Goal: Task Accomplishment & Management: Use online tool/utility

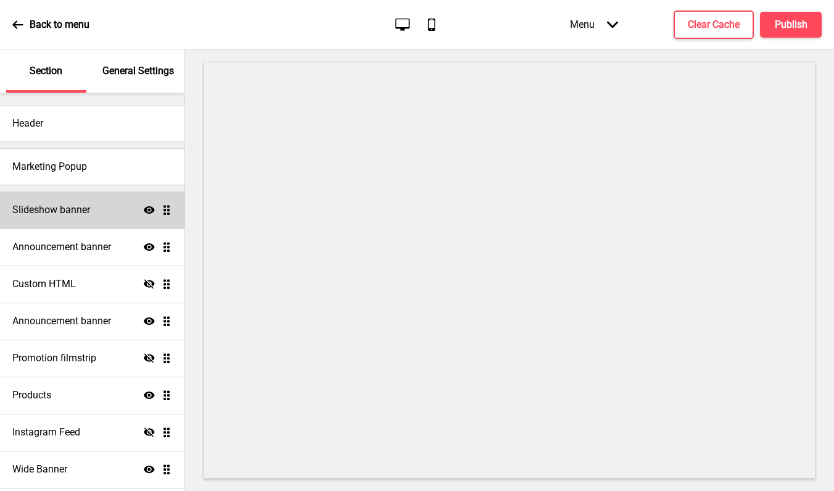
click at [88, 218] on div "Slideshow banner Show Drag" at bounding box center [92, 209] width 185 height 37
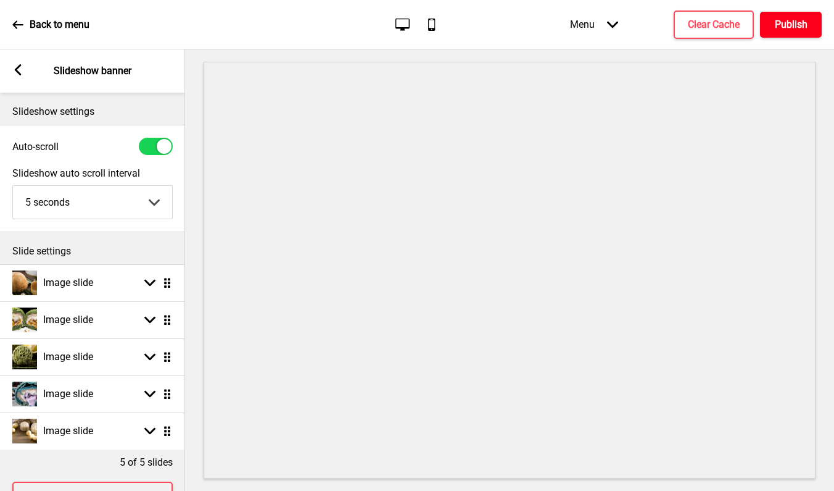
click at [787, 21] on h4 "Publish" at bounding box center [791, 25] width 33 height 14
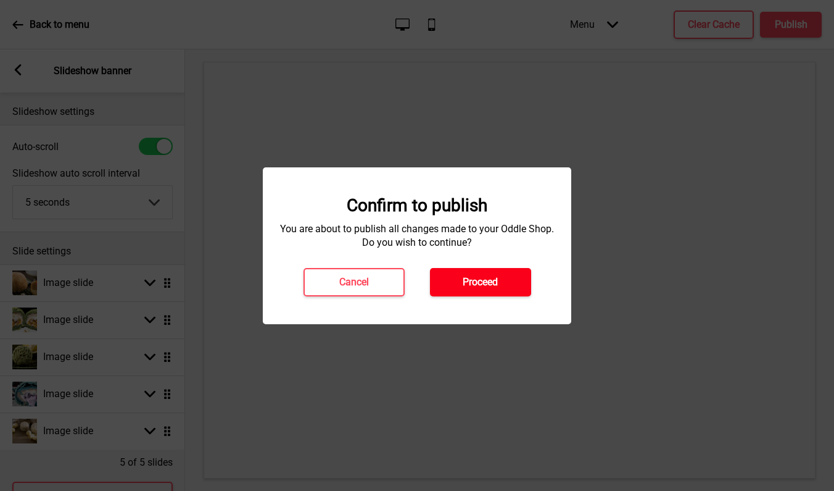
click at [502, 280] on button "Proceed" at bounding box center [480, 282] width 101 height 28
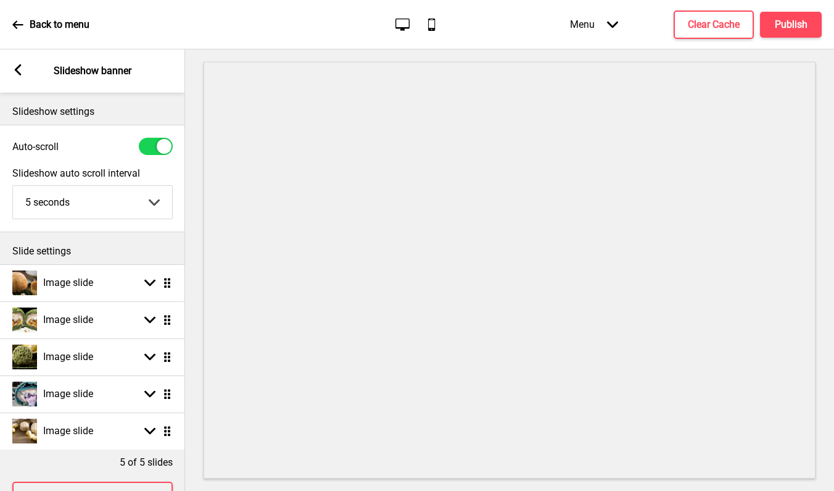
click at [18, 65] on rect at bounding box center [17, 69] width 11 height 11
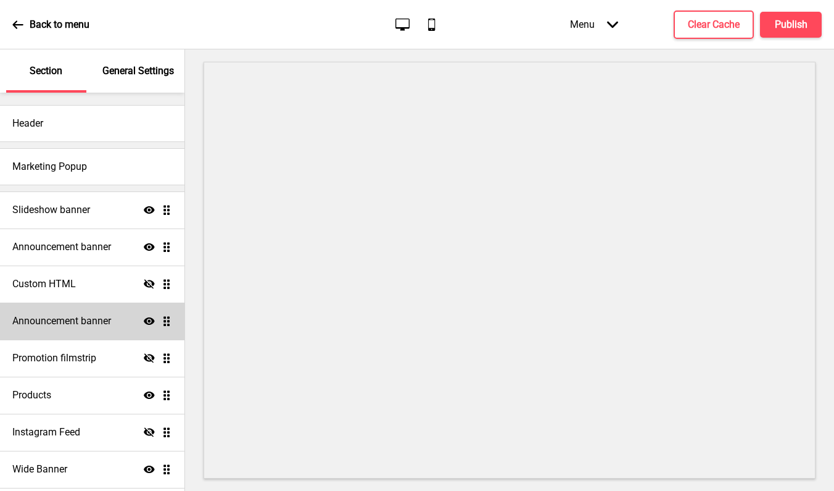
click at [57, 315] on h4 "Announcement banner" at bounding box center [61, 321] width 99 height 14
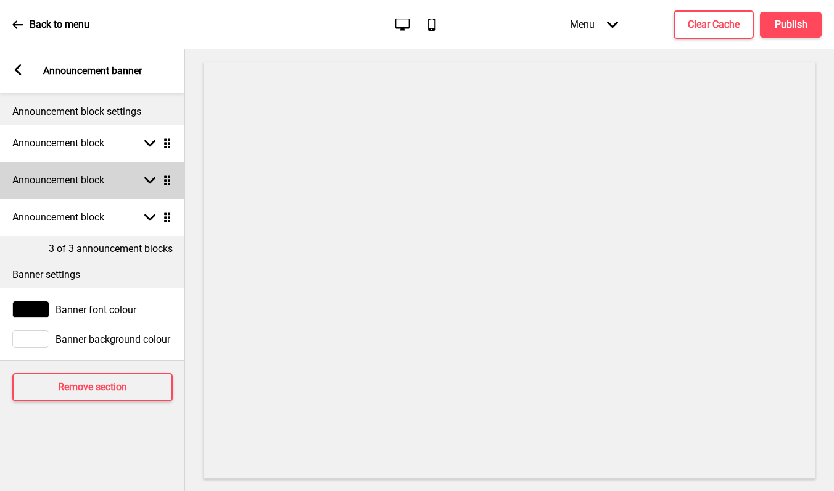
click at [104, 176] on h4 "Announcement block" at bounding box center [58, 180] width 92 height 14
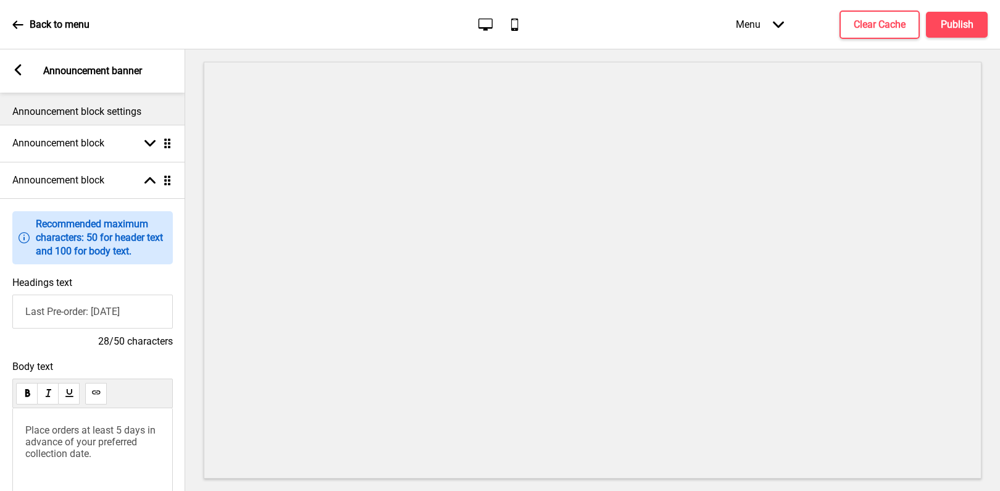
click at [17, 68] on icon at bounding box center [18, 69] width 7 height 11
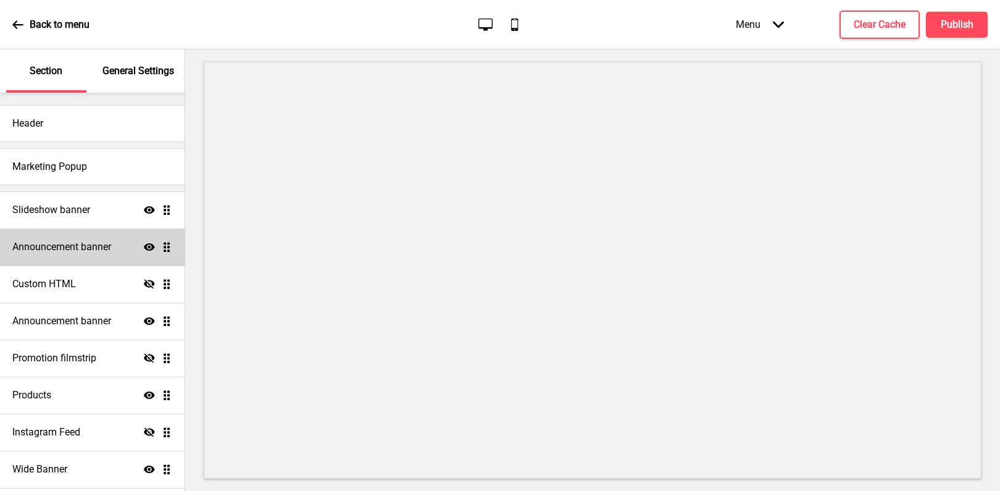
click at [57, 241] on h4 "Announcement banner" at bounding box center [61, 247] width 99 height 14
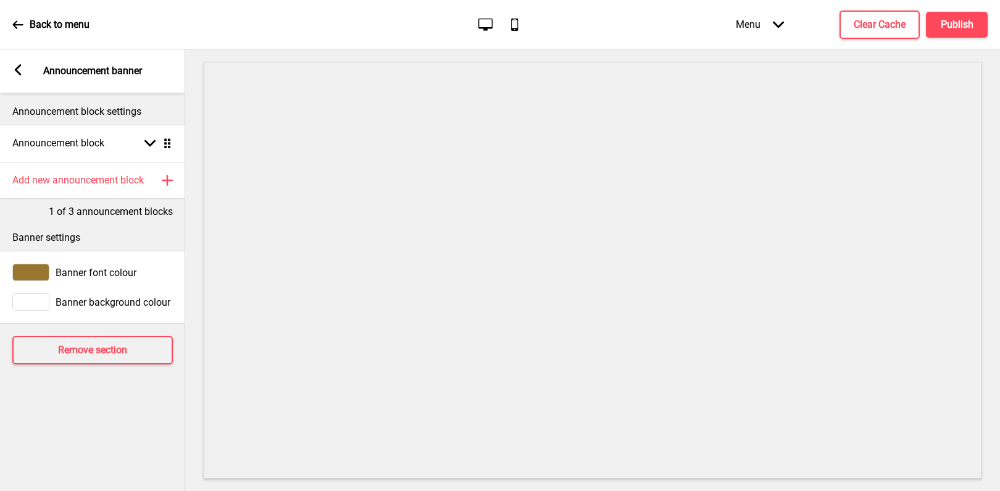
click at [14, 68] on rect at bounding box center [17, 69] width 11 height 11
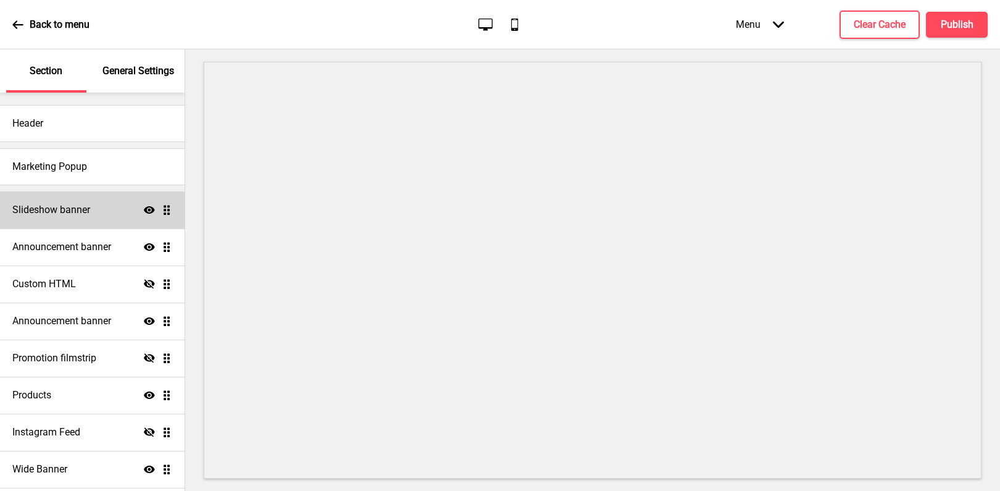
click at [62, 215] on h4 "Slideshow banner" at bounding box center [51, 210] width 78 height 14
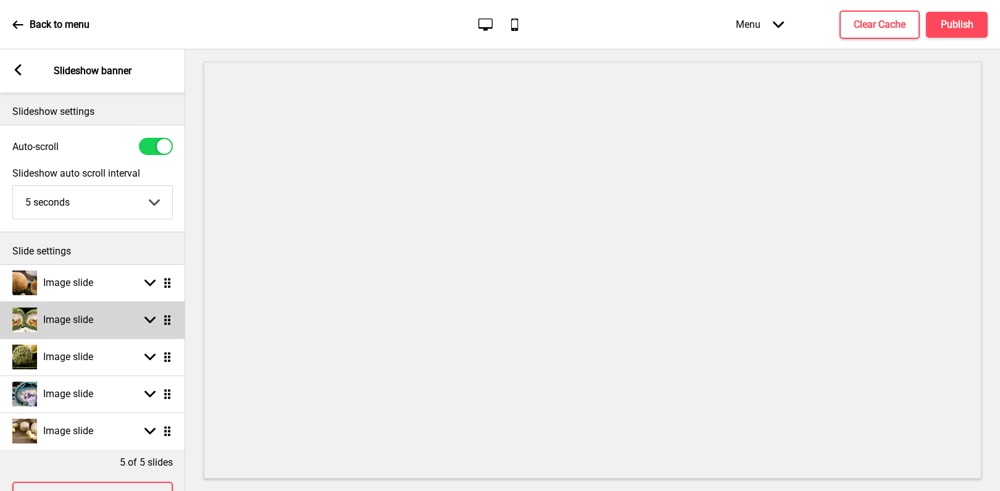
click at [170, 320] on ul "Image slide Arrow down Drag Image slide Arrow down Drag Image slide Arrow down …" at bounding box center [92, 356] width 185 height 185
click at [152, 322] on rect at bounding box center [149, 319] width 11 height 11
select select "left"
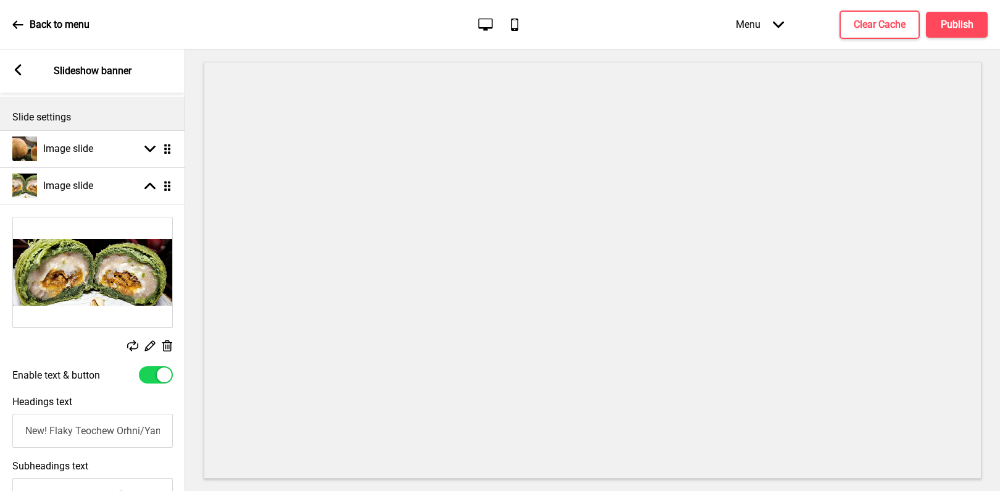
scroll to position [205, 0]
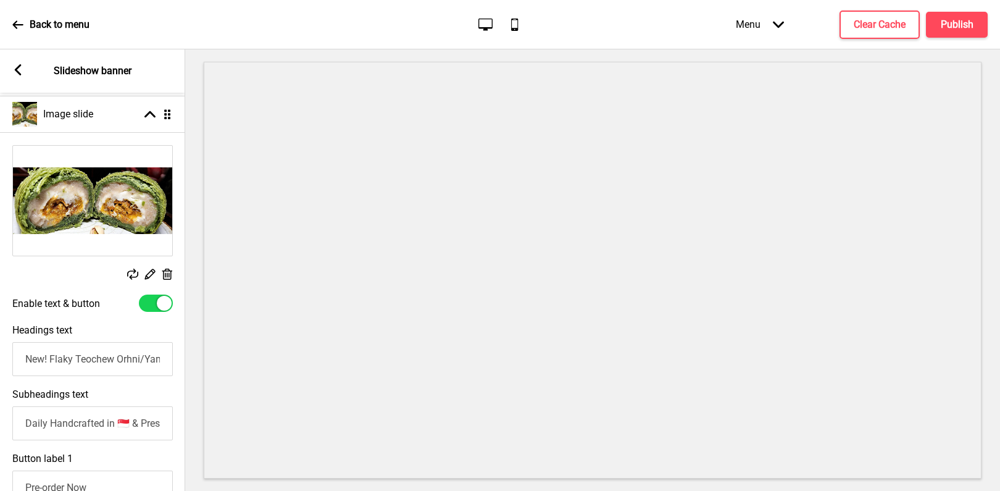
click at [66, 366] on input "New! Flaky Teochew Orhni/Yam Mcake Salted Pistachio Kunafa Orhni Diplomat & Cru…" at bounding box center [92, 359] width 160 height 34
click at [101, 365] on input "New! Flaky Teochew Orhni/Yam Mcake Salted Pistachio Kunafa Orhni Diplomat & Cru…" at bounding box center [92, 359] width 160 height 34
click at [85, 357] on input "New! Flaky Teochew Orhni/Yam Mcake Salted Pistachio Kunafa Orhni Diplomat & Cru…" at bounding box center [92, 359] width 160 height 34
click at [25, 362] on input "New! Flaky Teochew Orhni/Yam Mcake Salted Pistachio Kunafa Orhni Diplomat & Cru…" at bounding box center [92, 359] width 160 height 34
paste input "Flavour! Peony Jade's 2025 Flaky Teochew ‘Orh Ni’/Yam with Mochi Taro de Lave S…"
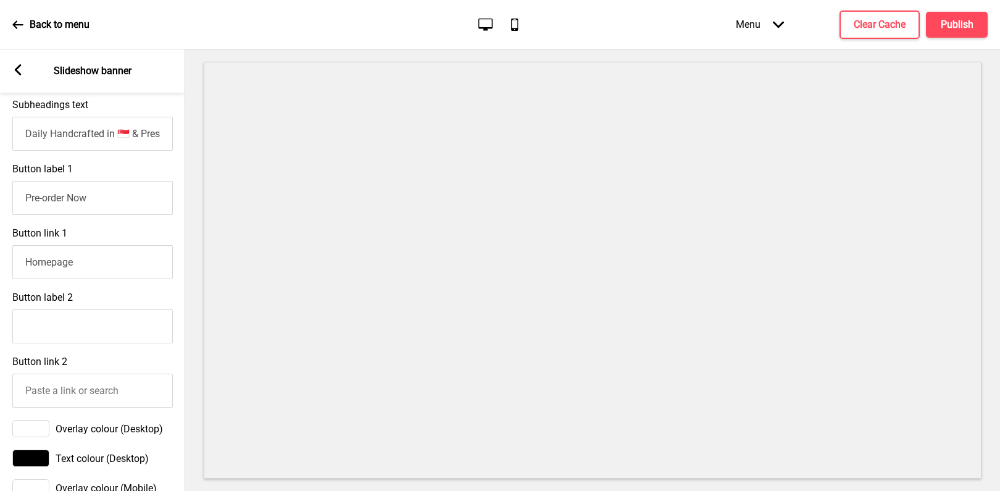
scroll to position [560, 0]
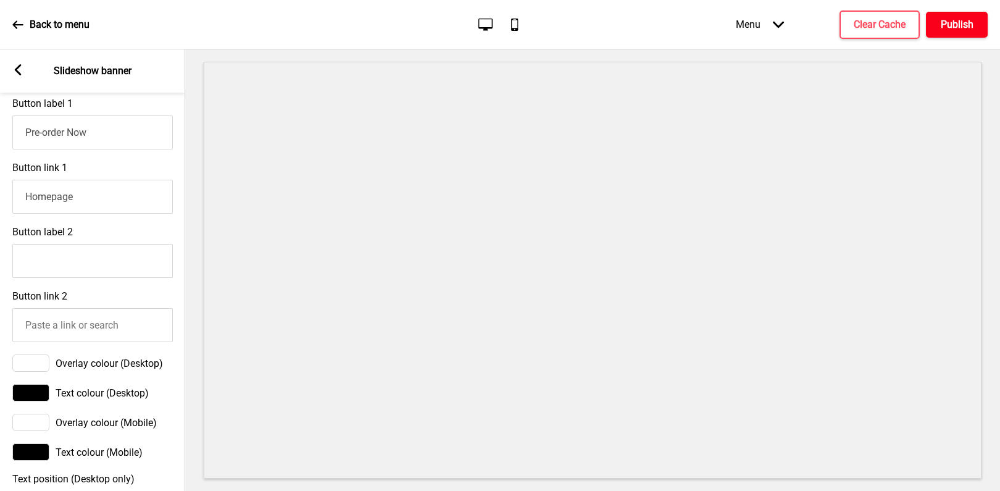
type input "New! Peony Jade's 2025 Flaky Teochew ‘Orh Ni’/Yam with Mochi Taro de Lave Salte…"
click at [834, 20] on h4 "Publish" at bounding box center [956, 25] width 33 height 14
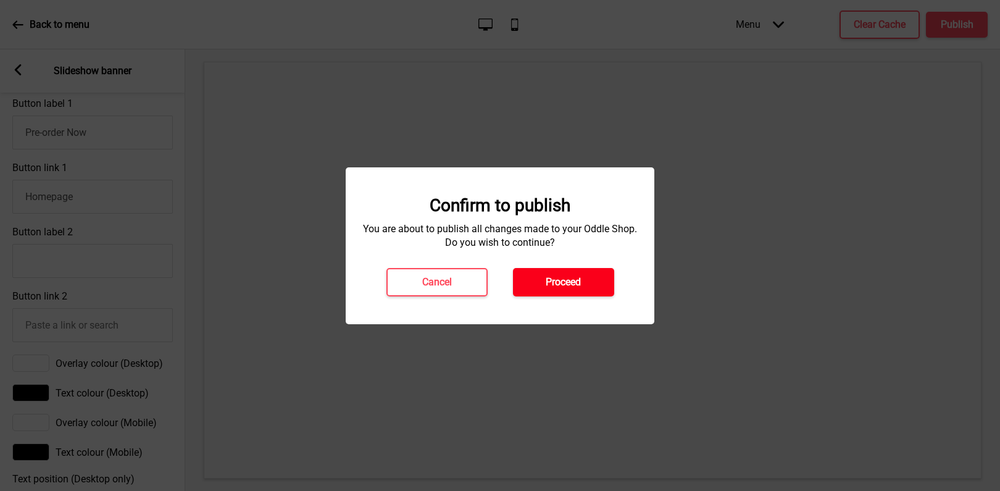
click at [586, 273] on button "Proceed" at bounding box center [563, 282] width 101 height 28
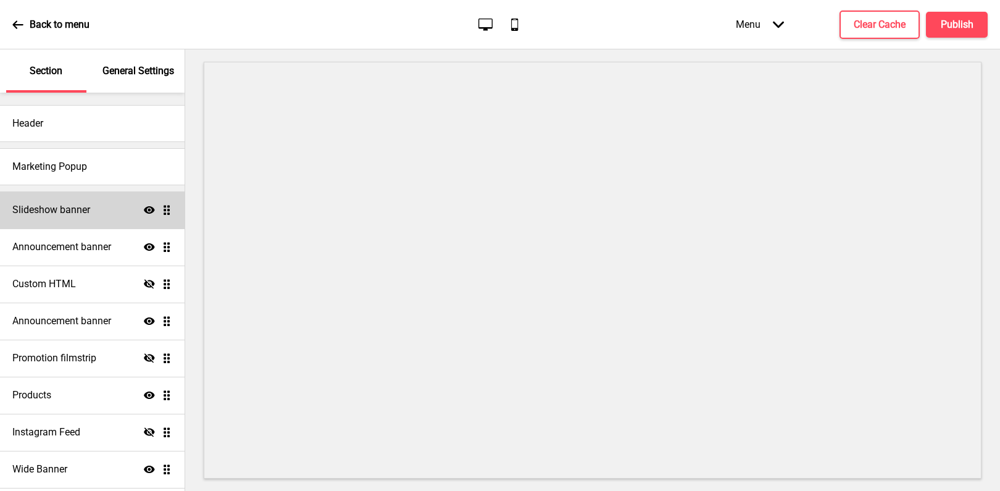
click at [83, 208] on h4 "Slideshow banner" at bounding box center [51, 210] width 78 height 14
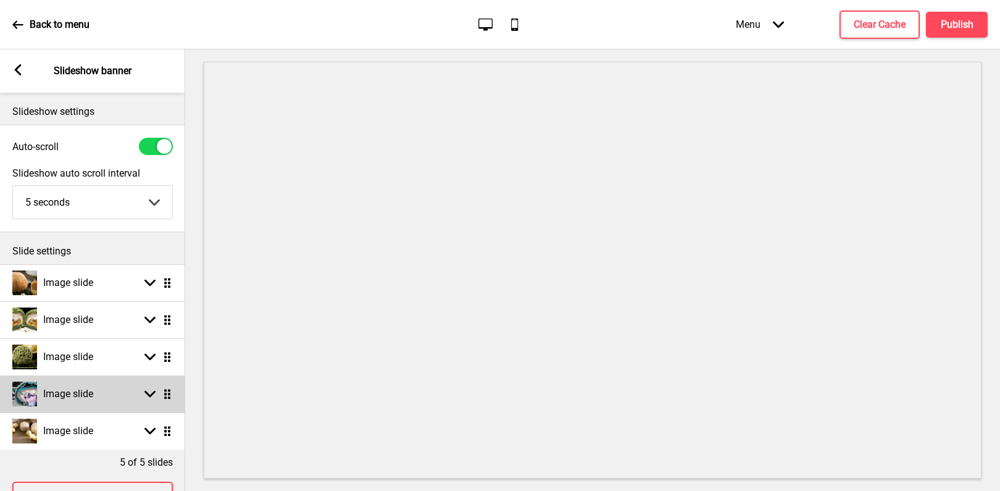
click at [145, 396] on rect at bounding box center [149, 393] width 11 height 11
select select "left"
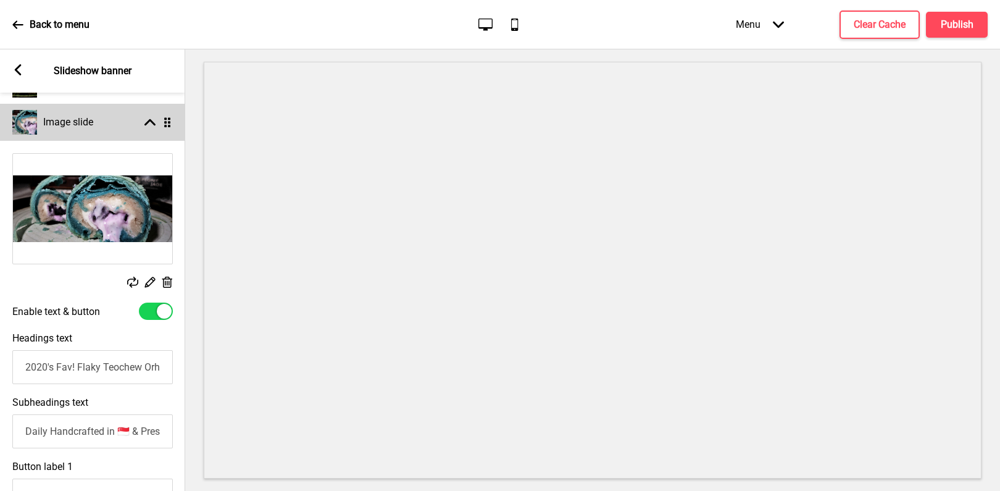
scroll to position [292, 0]
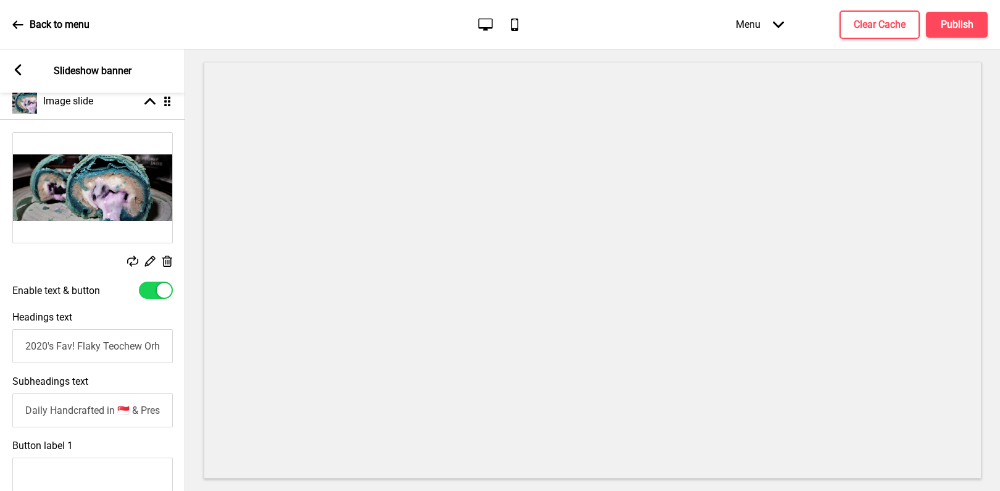
click at [26, 346] on input "2020's Fav! Flaky Teochew Orhni/Yam "[PERSON_NAME] Cha Cha", Bubur Cha Cha Orhn…" at bounding box center [92, 346] width 160 height 34
paste input "Returning Fav! Peony Jade's 2020 Original Flaky Mochi [PERSON_NAME] Cha Cha, Bu…"
click at [144, 346] on input "Returning Hot Fav! Peony Jade's 2020 Original Flaky Mochi [PERSON_NAME] Cha Cha…" at bounding box center [92, 346] width 160 height 34
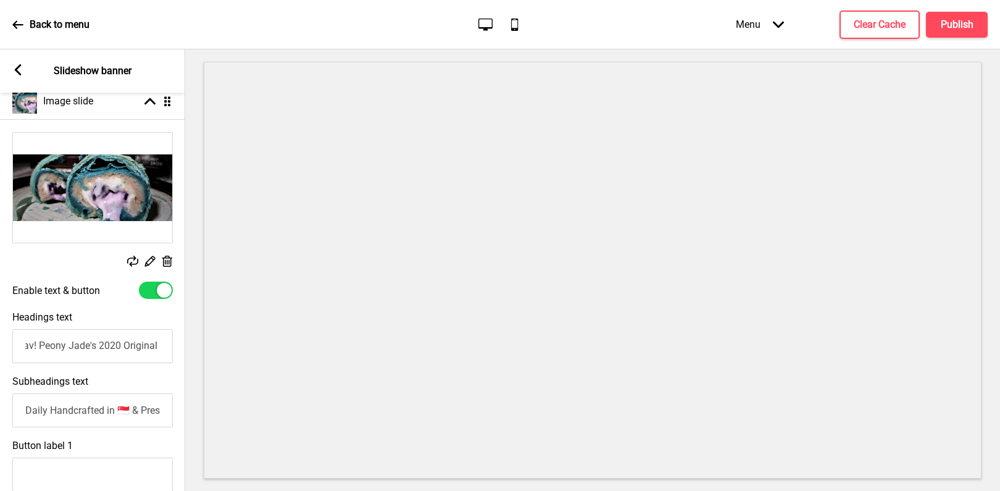
scroll to position [0, 523]
type input "Returning Hot Fav! Peony Jade's 2020 Original Flaky Mochi [PERSON_NAME] Cha Cha…"
click at [973, 21] on button "Publish" at bounding box center [957, 25] width 62 height 26
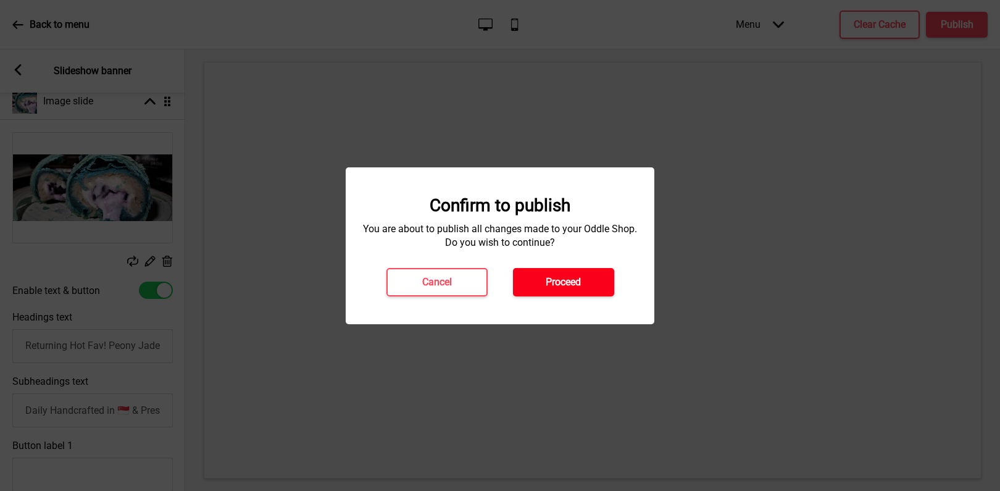
click at [570, 279] on h4 "Proceed" at bounding box center [563, 282] width 35 height 14
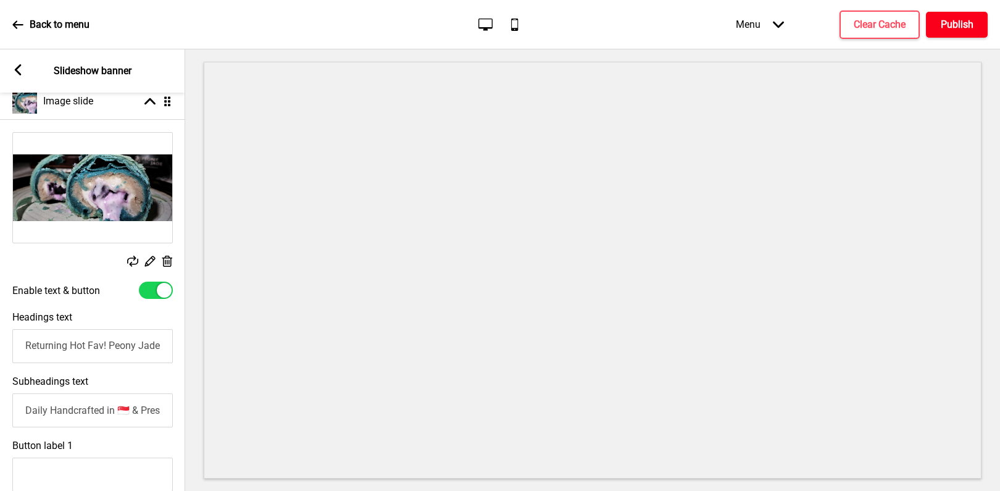
click at [950, 22] on h4 "Publish" at bounding box center [956, 25] width 33 height 14
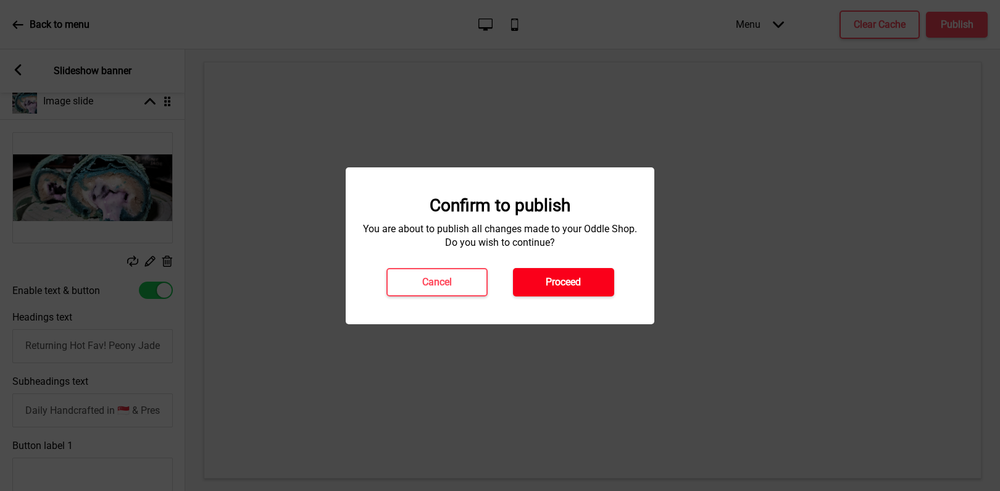
click at [565, 281] on h4 "Proceed" at bounding box center [563, 282] width 35 height 14
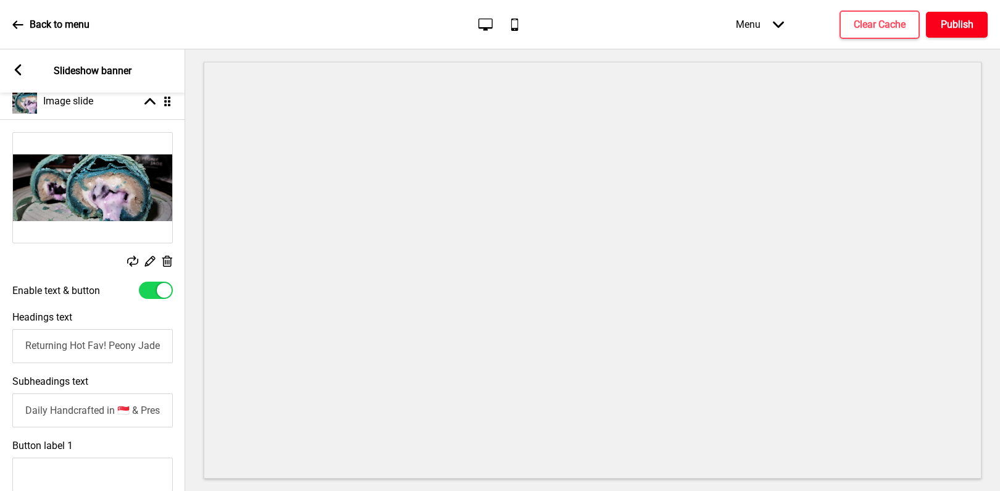
click at [952, 37] on button "Publish" at bounding box center [957, 25] width 62 height 26
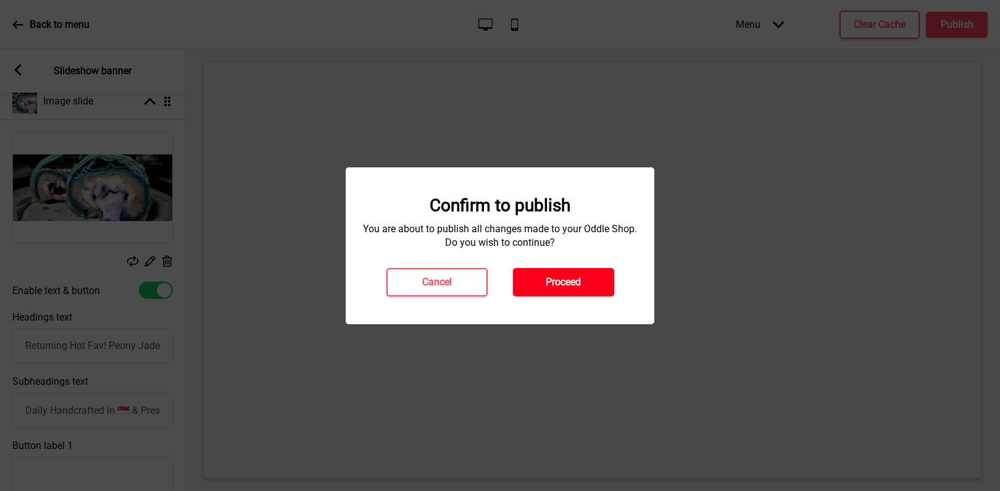
click at [569, 276] on h4 "Proceed" at bounding box center [563, 282] width 35 height 14
